Goal: Use online tool/utility: Utilize a website feature to perform a specific function

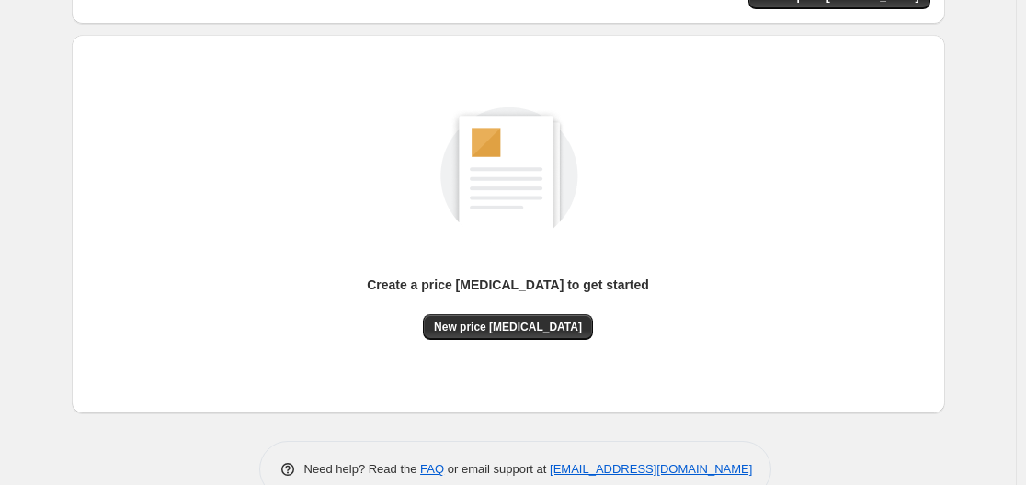
scroll to position [203, 0]
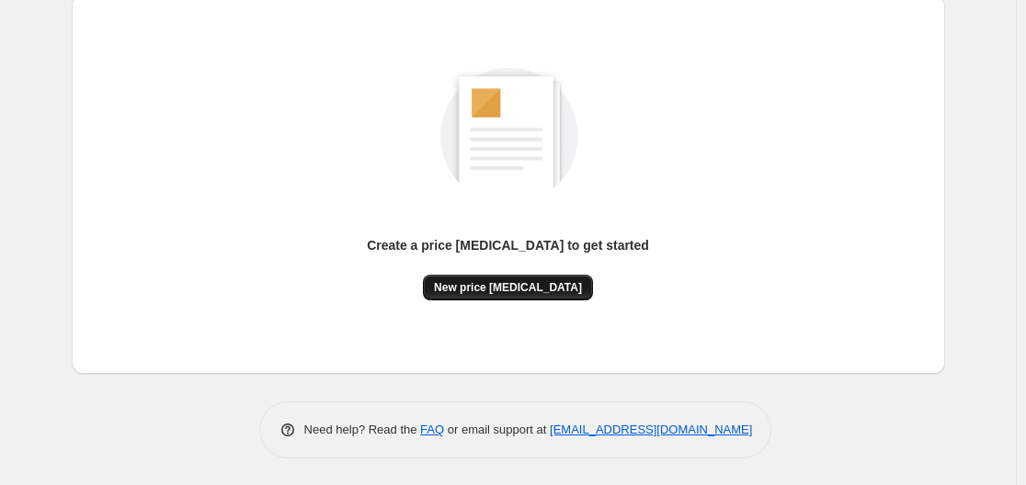
click at [485, 291] on span "New price [MEDICAL_DATA]" at bounding box center [508, 287] width 148 height 15
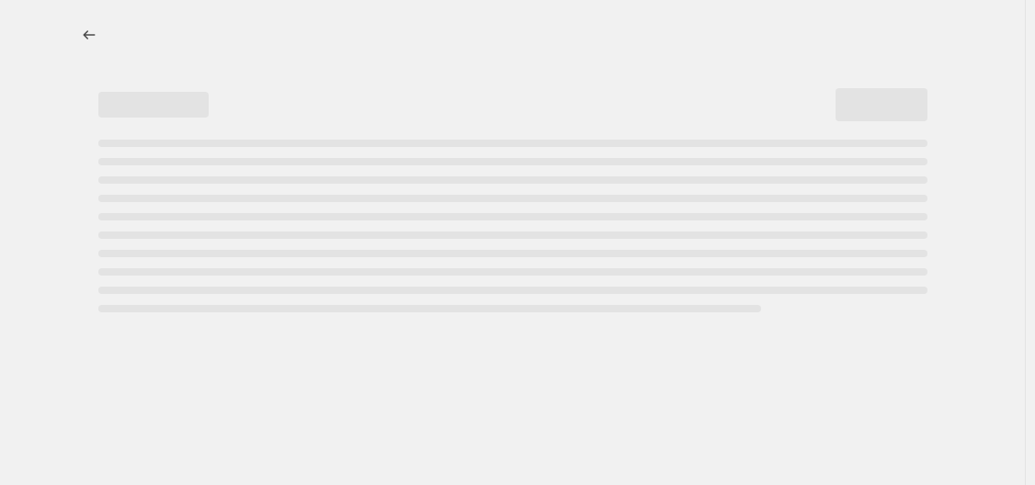
select select "percentage"
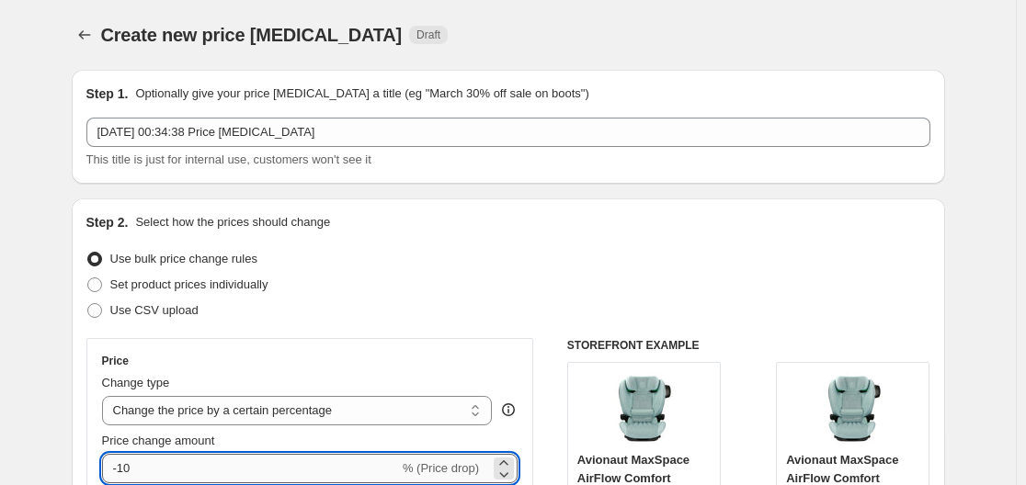
click at [253, 474] on input "-10" at bounding box center [250, 468] width 297 height 29
type input "-1"
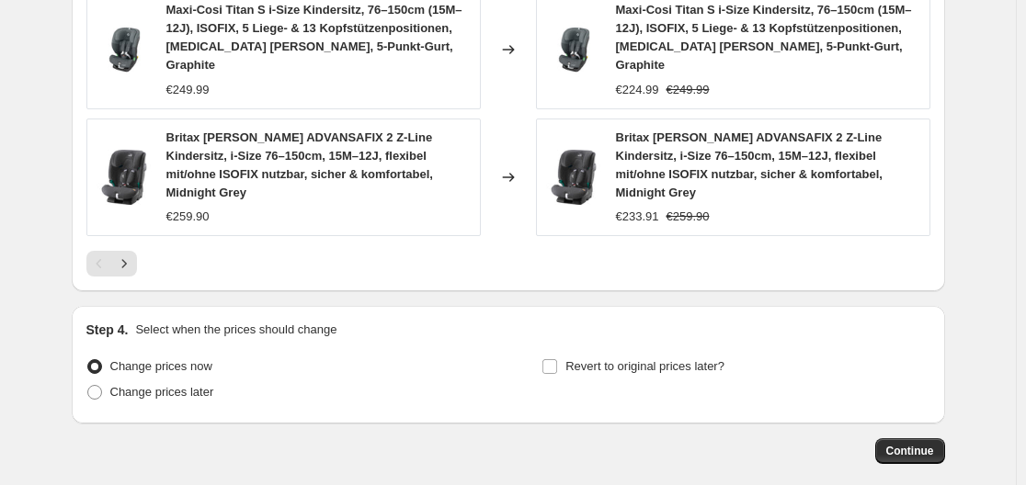
scroll to position [1467, 0]
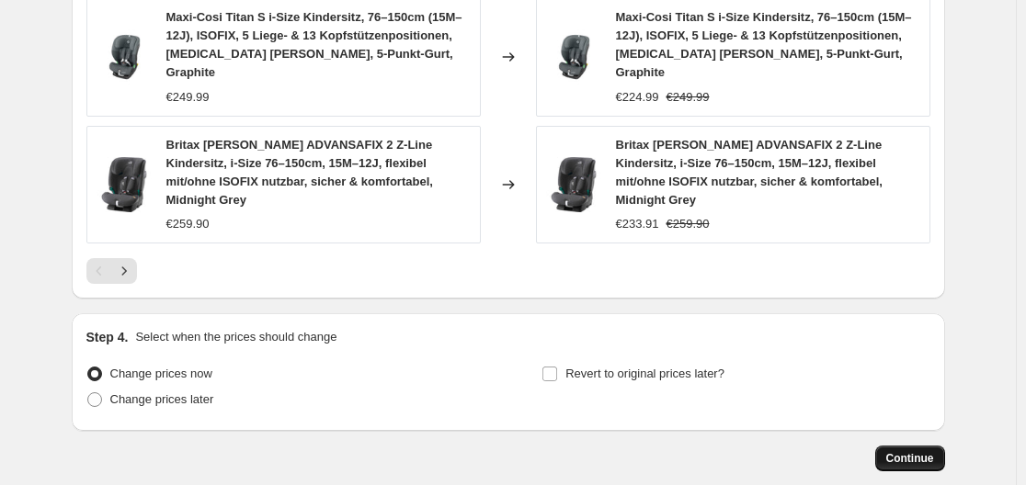
type input "-30"
click at [913, 451] on span "Continue" at bounding box center [910, 458] width 48 height 15
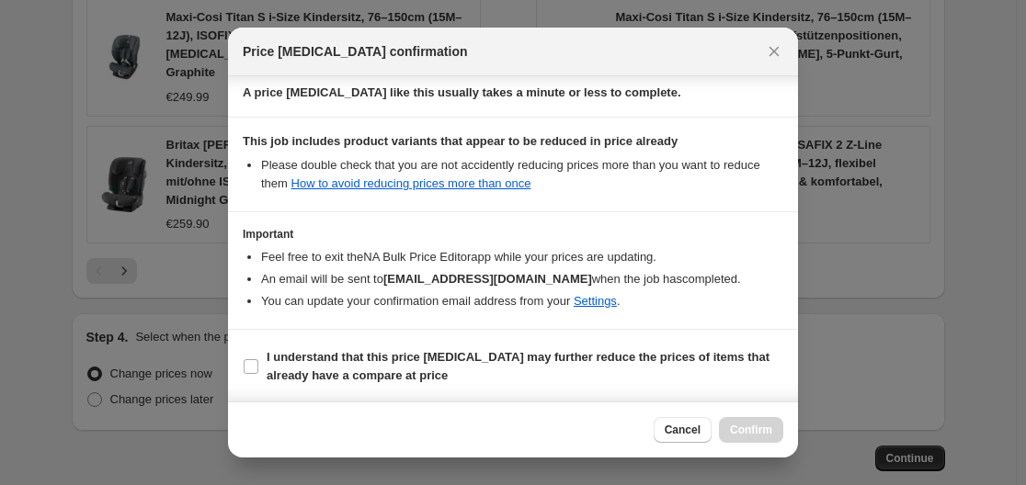
scroll to position [289, 0]
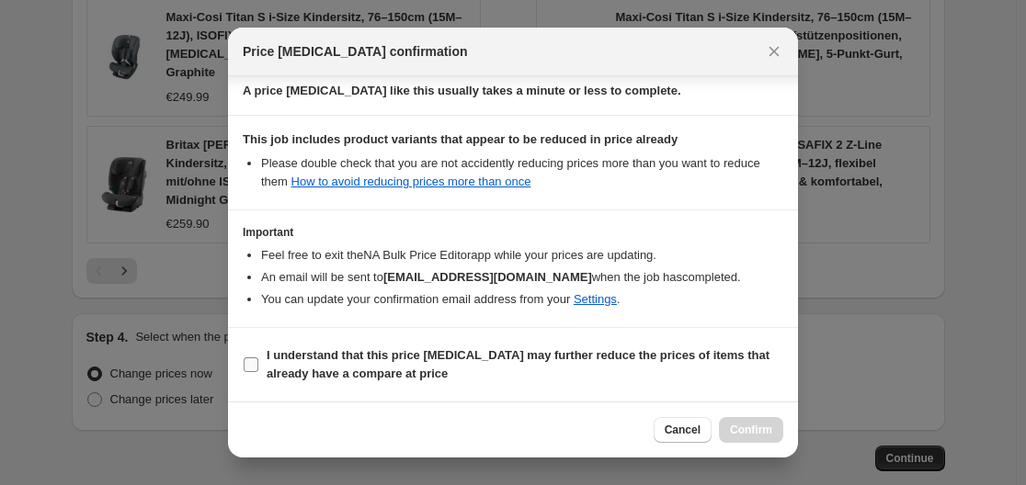
click at [276, 374] on b "I understand that this price [MEDICAL_DATA] may further reduce the prices of it…" at bounding box center [518, 364] width 503 height 32
click at [258, 372] on input "I understand that this price [MEDICAL_DATA] may further reduce the prices of it…" at bounding box center [251, 365] width 15 height 15
checkbox input "true"
click at [724, 430] on button "Confirm" at bounding box center [751, 430] width 64 height 26
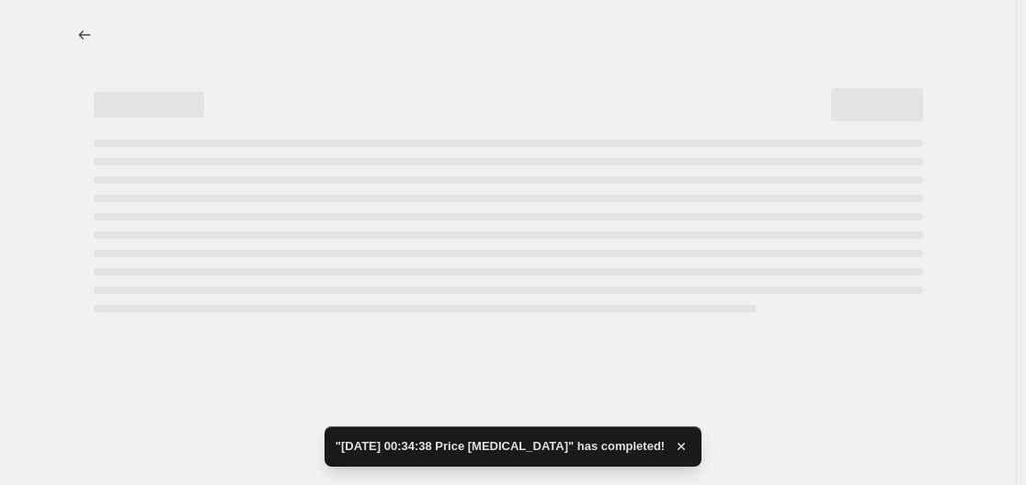
select select "percentage"
